Goal: Information Seeking & Learning: Check status

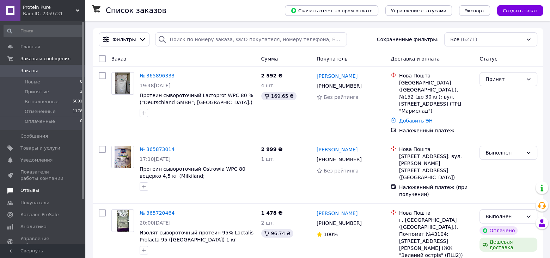
click at [35, 189] on span "Отзывы" at bounding box center [29, 190] width 19 height 6
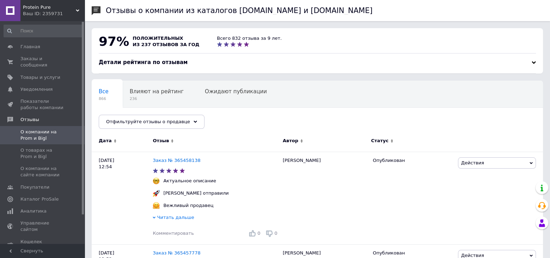
click at [48, 11] on div "Ваш ID: 2359731" at bounding box center [54, 14] width 62 height 6
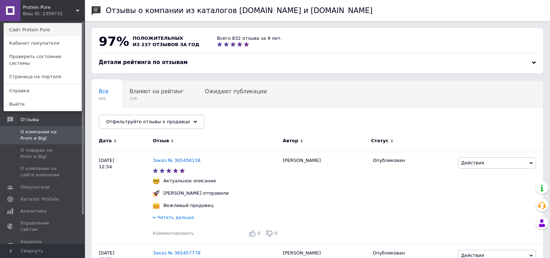
click at [53, 27] on link "Сайт Protein Pure" at bounding box center [42, 29] width 77 height 13
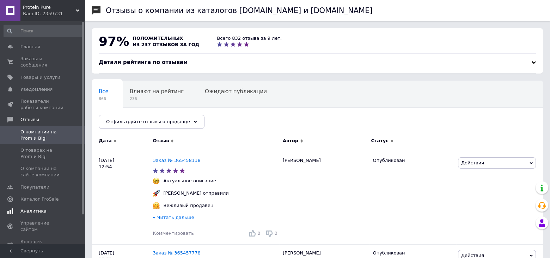
click at [36, 208] on span "Аналитика" at bounding box center [33, 211] width 26 height 6
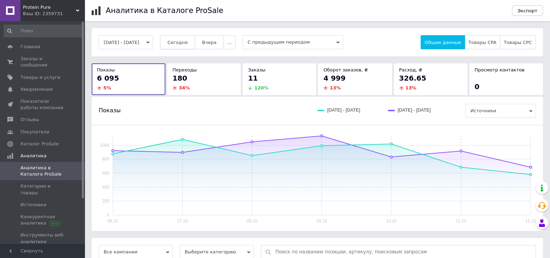
click at [195, 44] on button "Сегодня" at bounding box center [177, 42] width 35 height 14
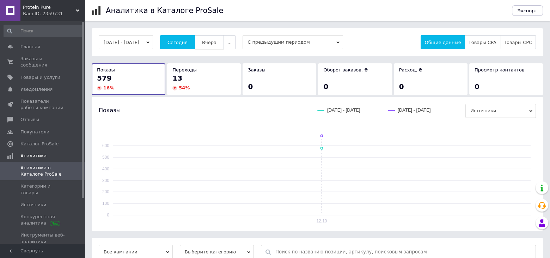
click at [224, 40] on button "Вчера" at bounding box center [208, 42] width 29 height 14
click at [180, 40] on span "Сегодня" at bounding box center [177, 42] width 20 height 5
click at [39, 44] on span "Главная" at bounding box center [42, 47] width 45 height 6
